Goal: Information Seeking & Learning: Learn about a topic

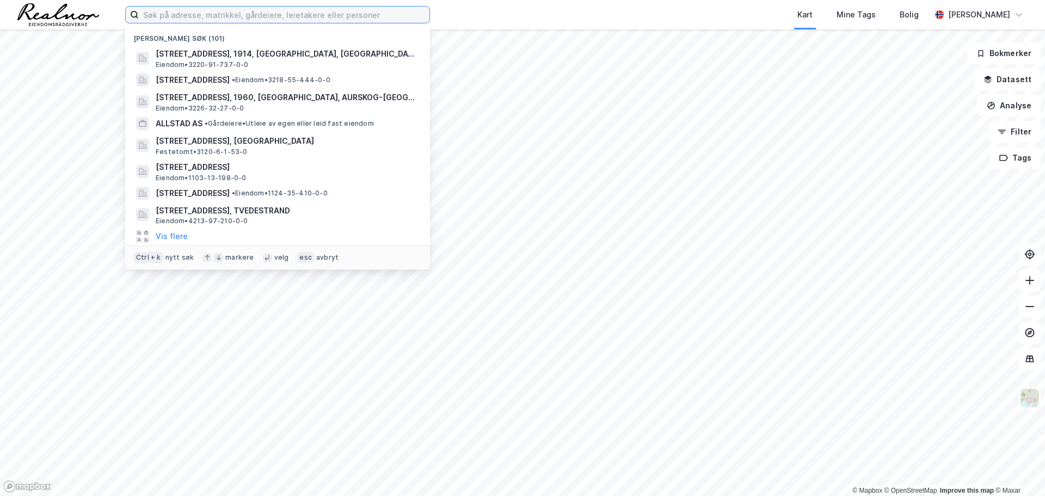
click at [161, 10] on input at bounding box center [284, 15] width 291 height 16
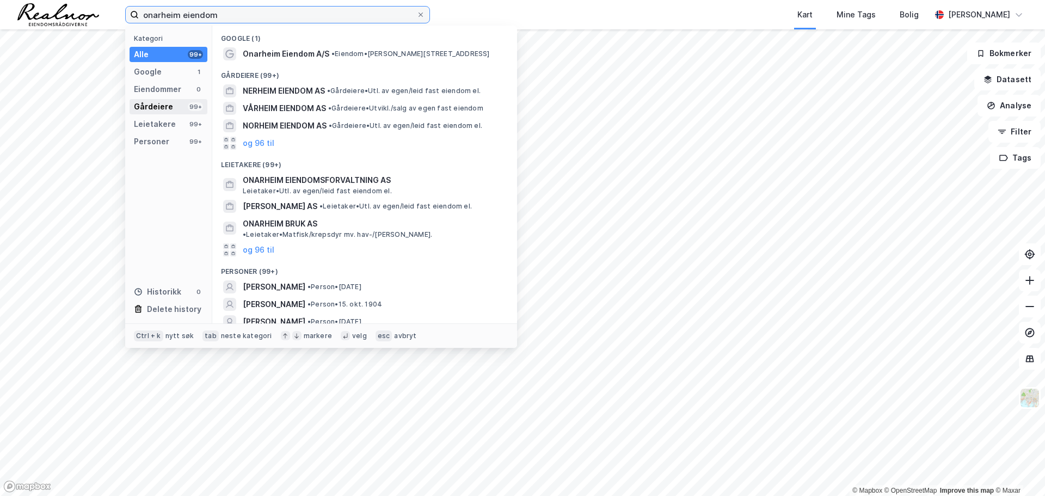
type input "onarheim eiendom"
click at [172, 105] on div "Gårdeiere 99+" at bounding box center [169, 106] width 78 height 15
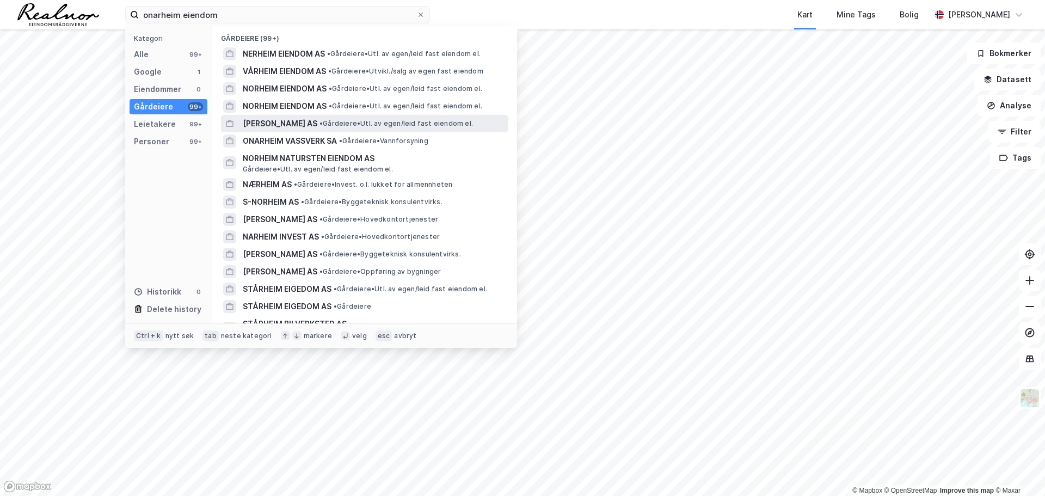
click at [278, 121] on span "[PERSON_NAME] AS" at bounding box center [280, 123] width 75 height 13
